Goal: Find specific page/section: Find specific page/section

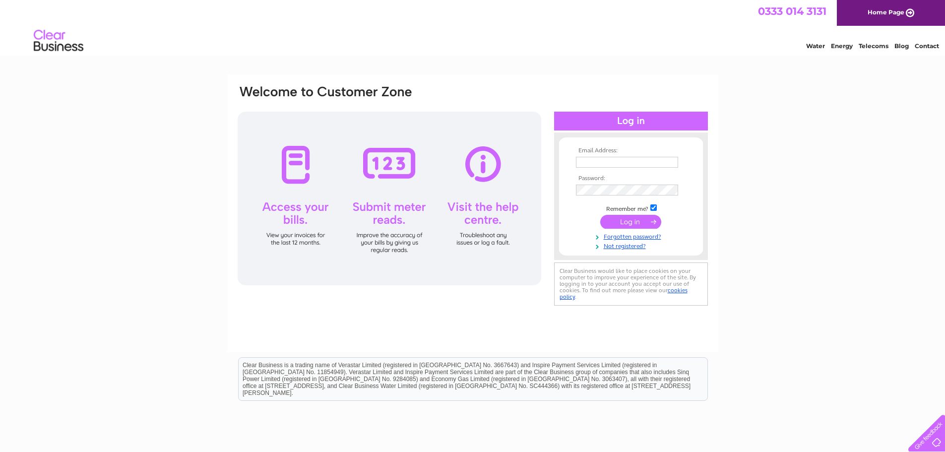
type input "[EMAIL_ADDRESS][DOMAIN_NAME]"
click at [629, 219] on input "submit" at bounding box center [630, 222] width 61 height 14
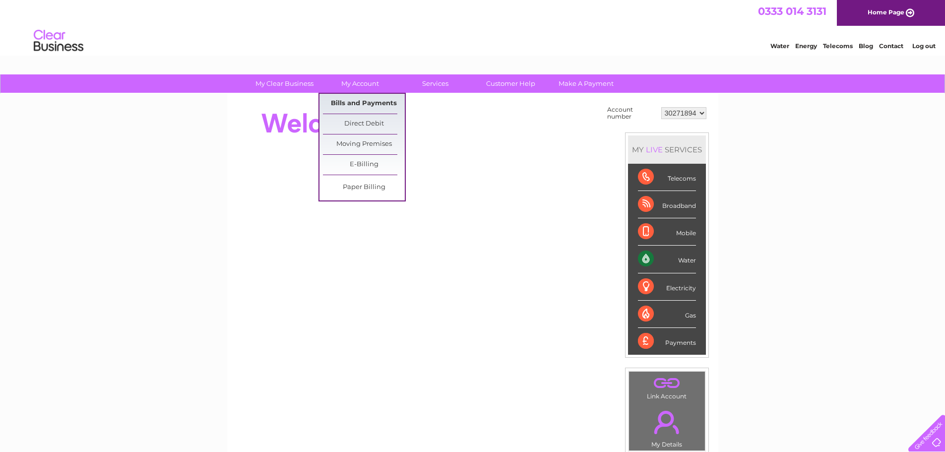
click at [365, 106] on link "Bills and Payments" at bounding box center [364, 104] width 82 height 20
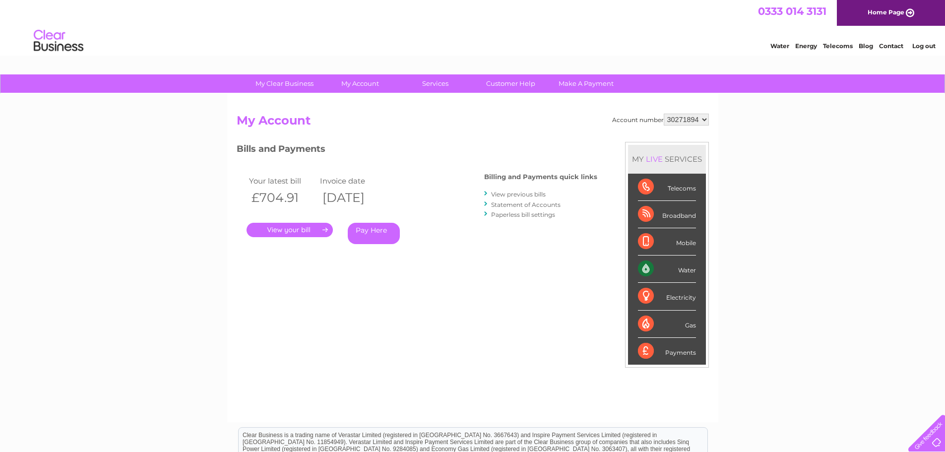
click at [308, 235] on link "." at bounding box center [289, 230] width 86 height 14
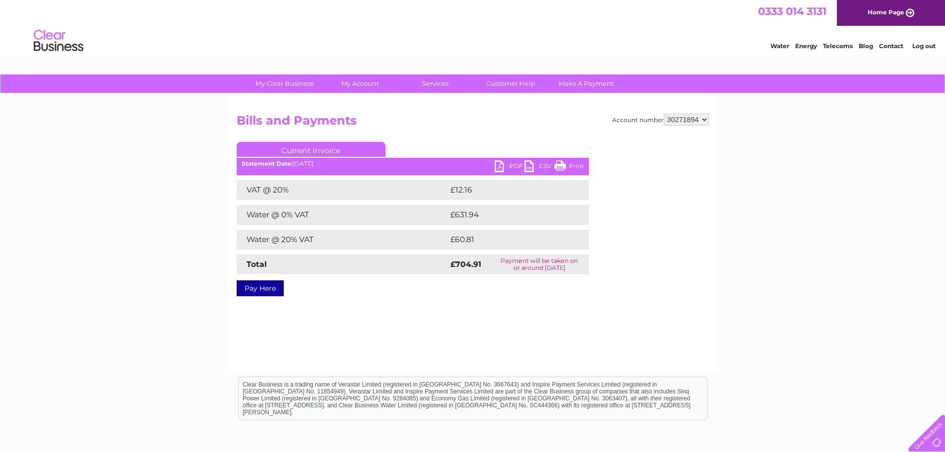
click at [501, 165] on link "PDF" at bounding box center [509, 167] width 30 height 14
